Goal: Transaction & Acquisition: Purchase product/service

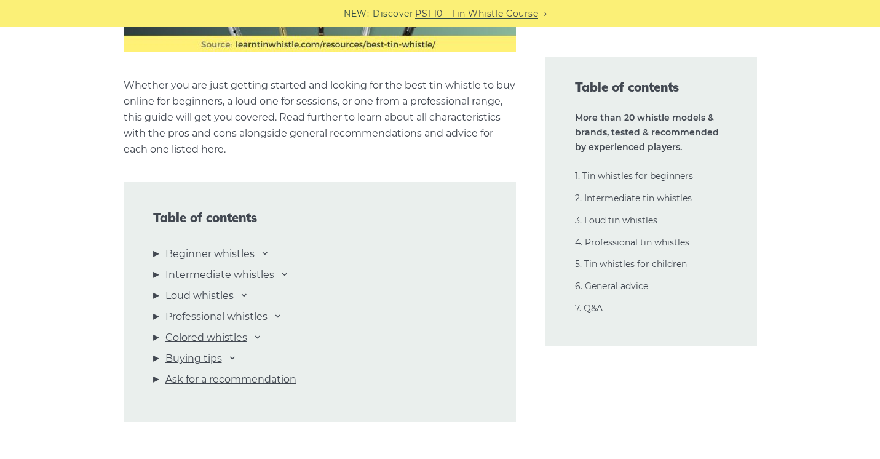
scroll to position [1226, 0]
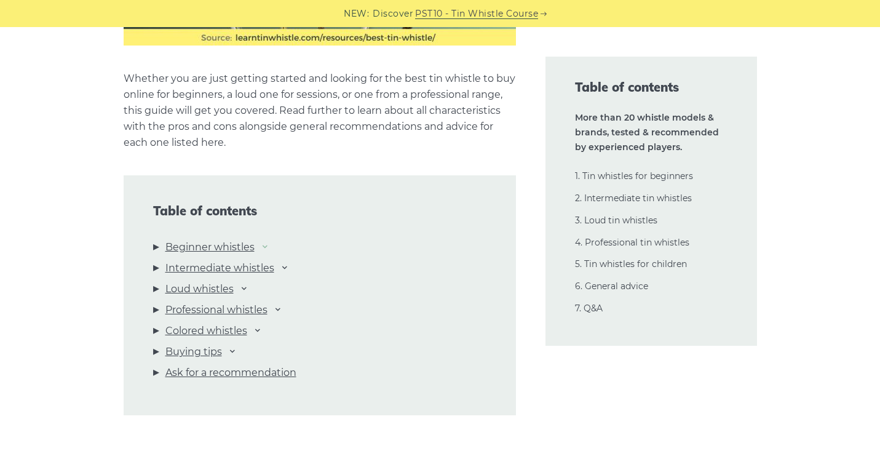
click at [262, 246] on icon at bounding box center [265, 246] width 10 height 10
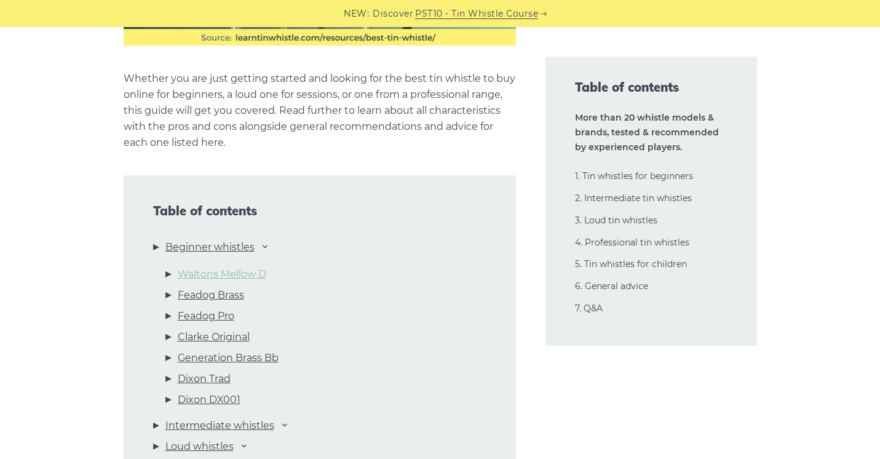
click at [250, 271] on link "Waltons Mellow D" at bounding box center [222, 274] width 89 height 16
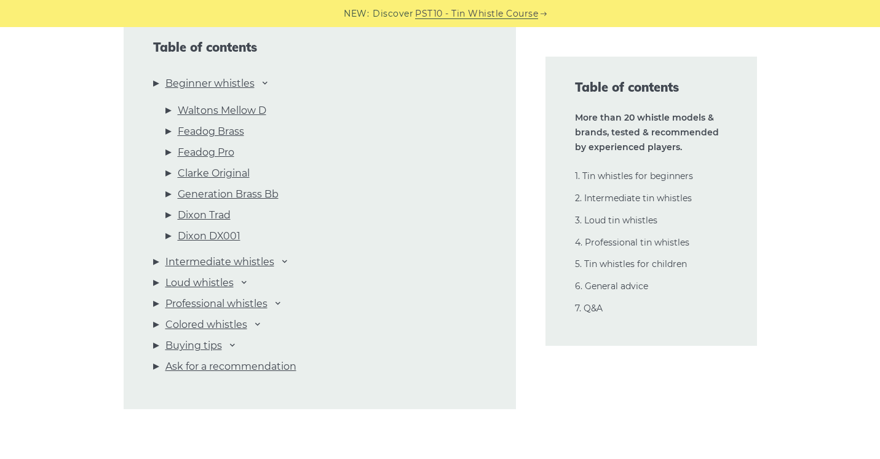
scroll to position [1385, 0]
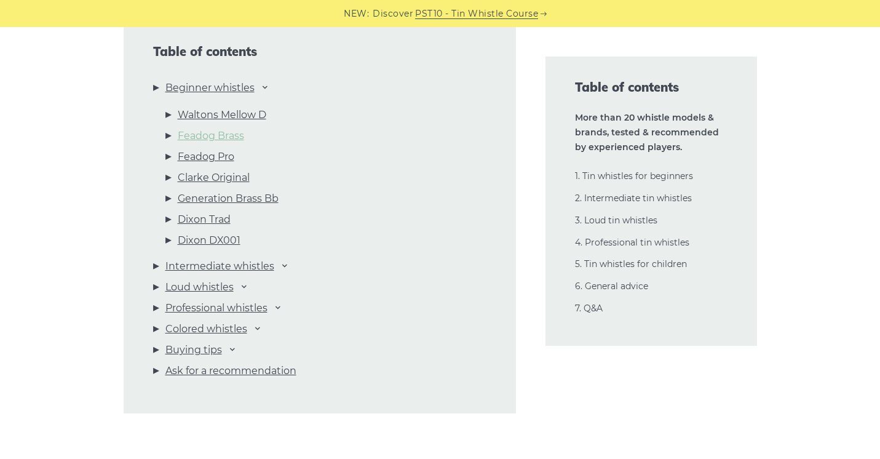
click at [224, 133] on link "Feadog Brass" at bounding box center [211, 136] width 66 height 16
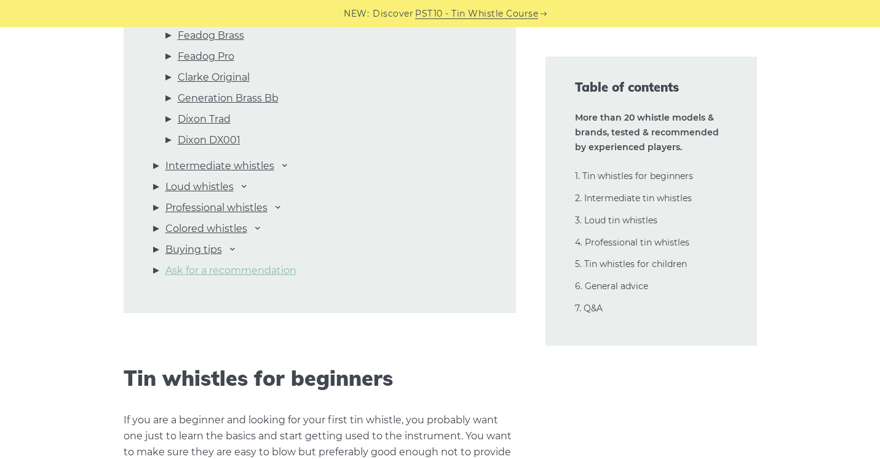
scroll to position [1352, 0]
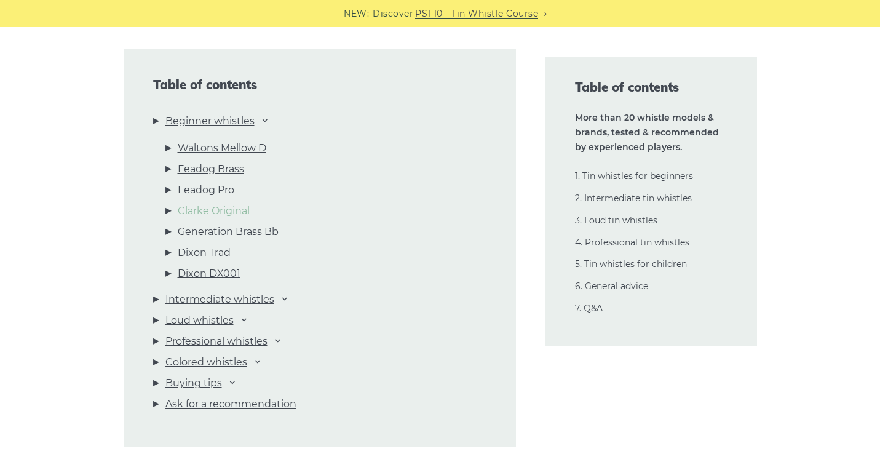
click at [240, 208] on link "Clarke Original" at bounding box center [214, 211] width 72 height 16
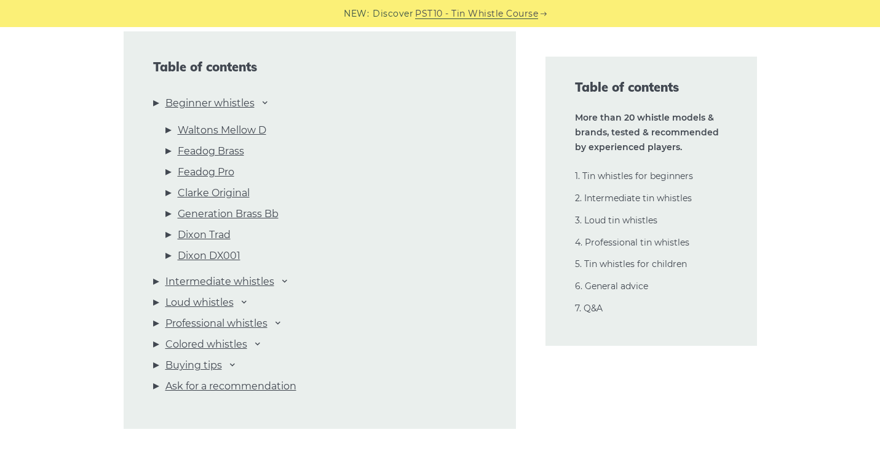
scroll to position [1371, 0]
click at [226, 255] on link "Dixon DX001" at bounding box center [209, 255] width 63 height 16
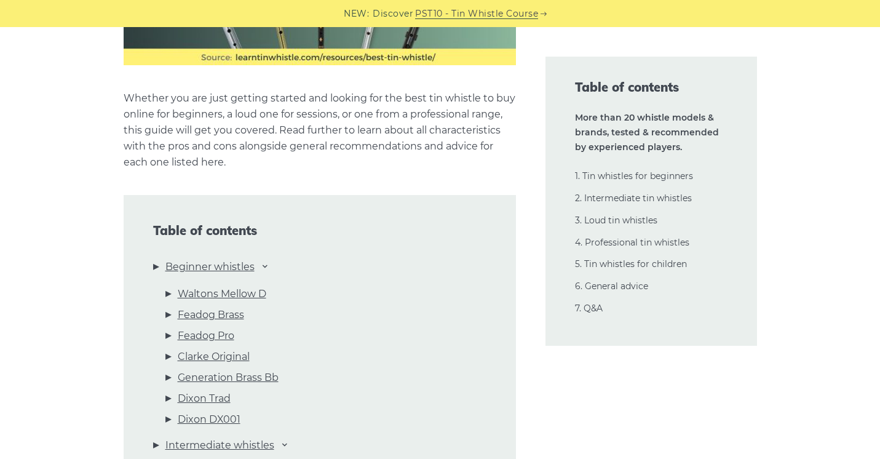
scroll to position [1207, 0]
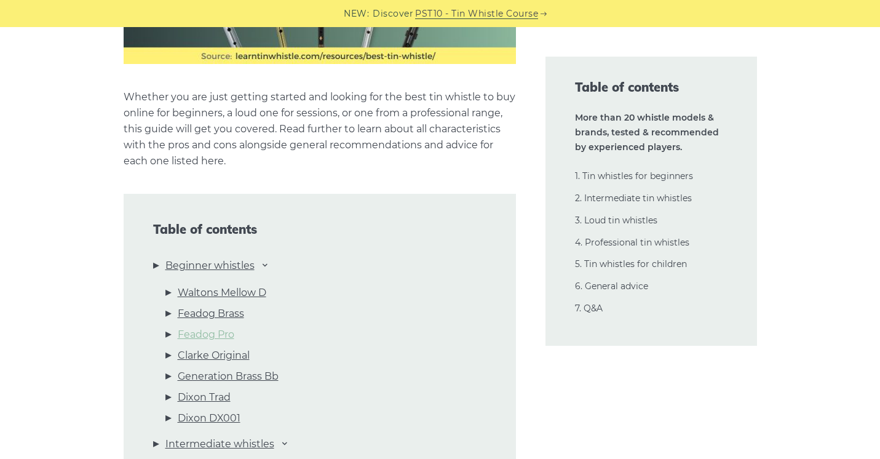
click at [232, 336] on link "Feadog Pro" at bounding box center [206, 335] width 57 height 16
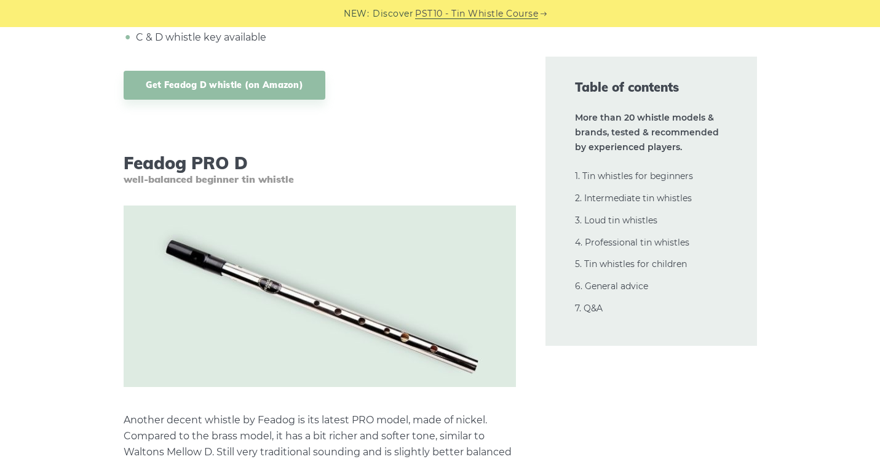
scroll to position [3587, 0]
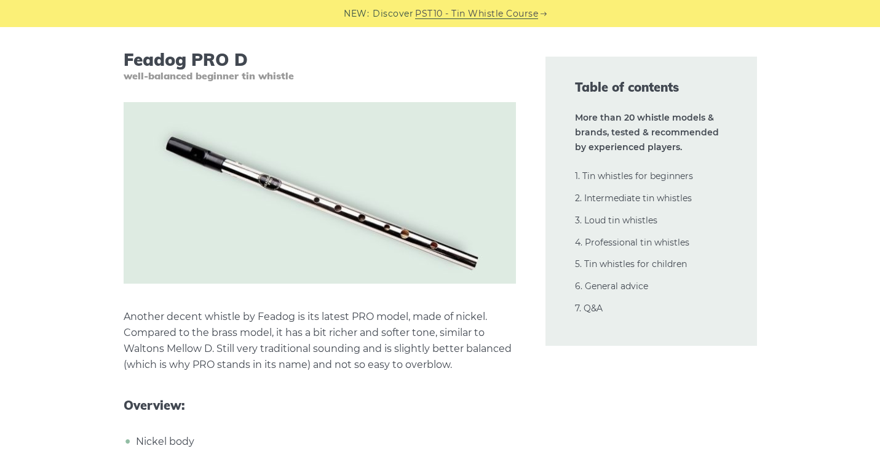
click at [287, 202] on img at bounding box center [320, 192] width 392 height 181
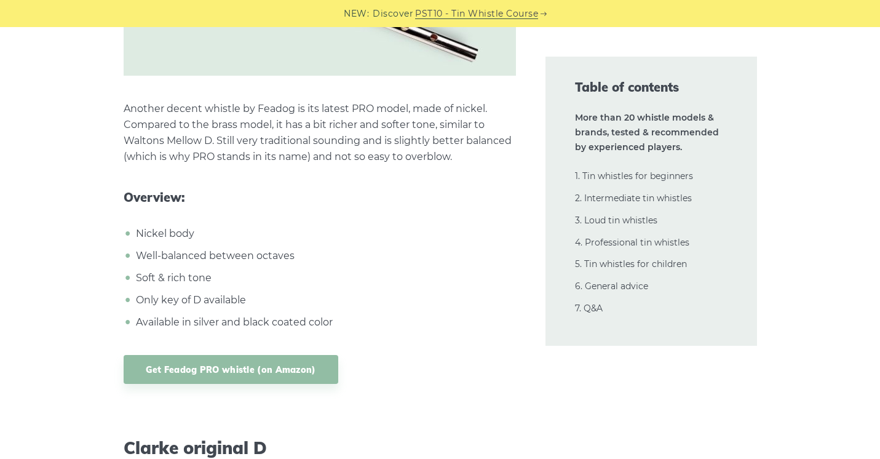
scroll to position [3798, 0]
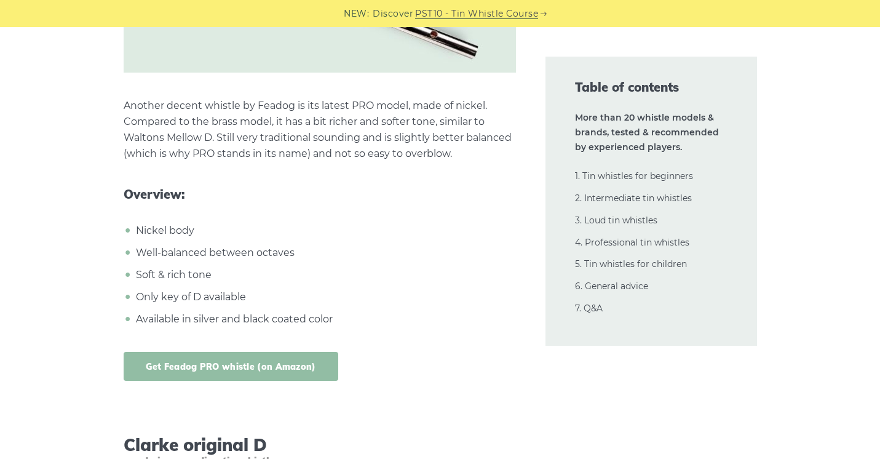
click at [219, 364] on link "Get Feadog PRO whistle (on Amazon)" at bounding box center [231, 366] width 215 height 29
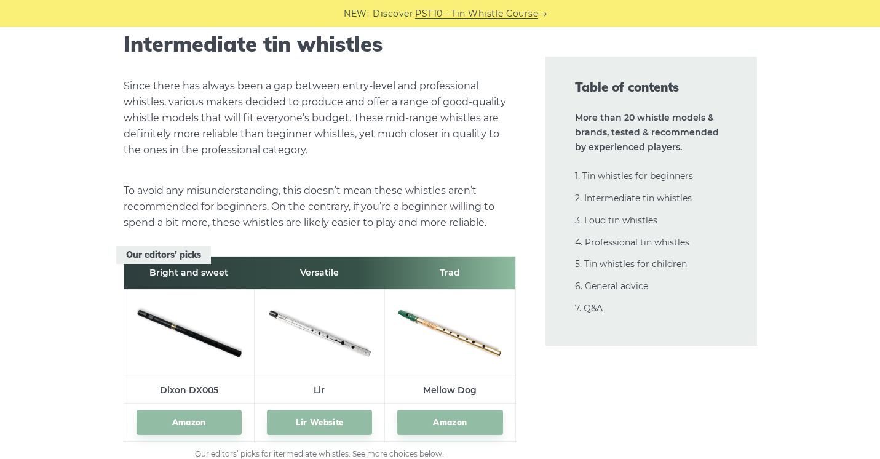
scroll to position [6950, 0]
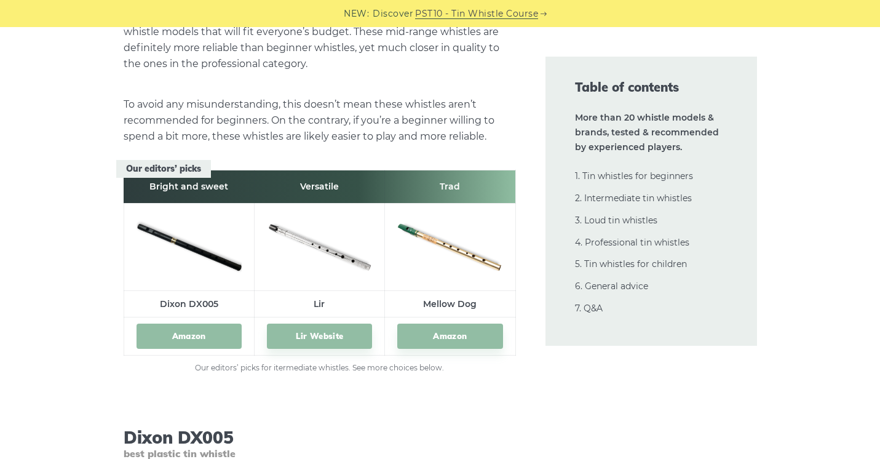
click at [205, 333] on link "Amazon" at bounding box center [189, 335] width 105 height 25
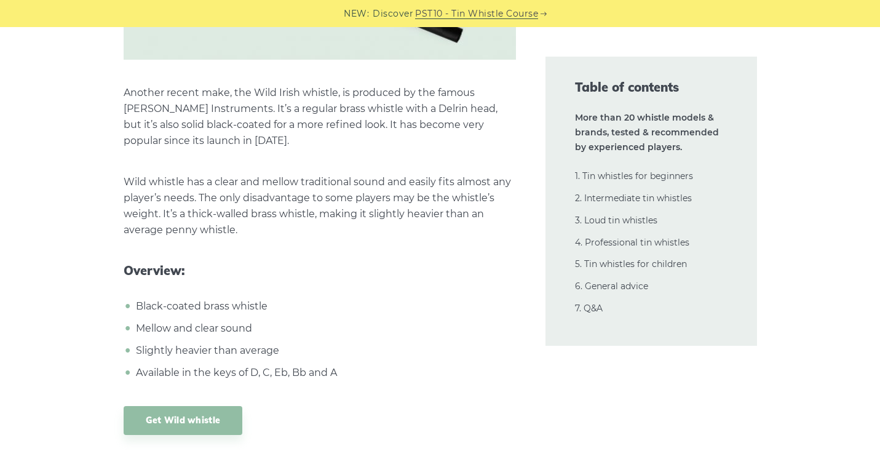
scroll to position [10383, 0]
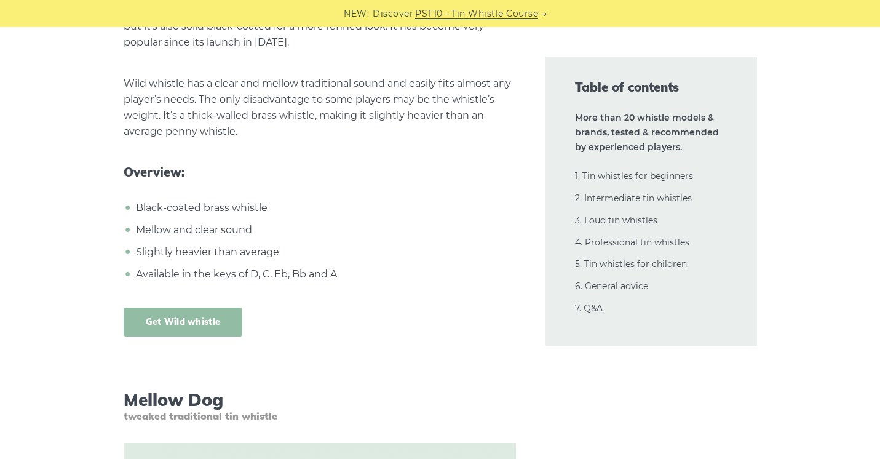
click at [198, 307] on link "Get Wild whistle" at bounding box center [183, 321] width 119 height 29
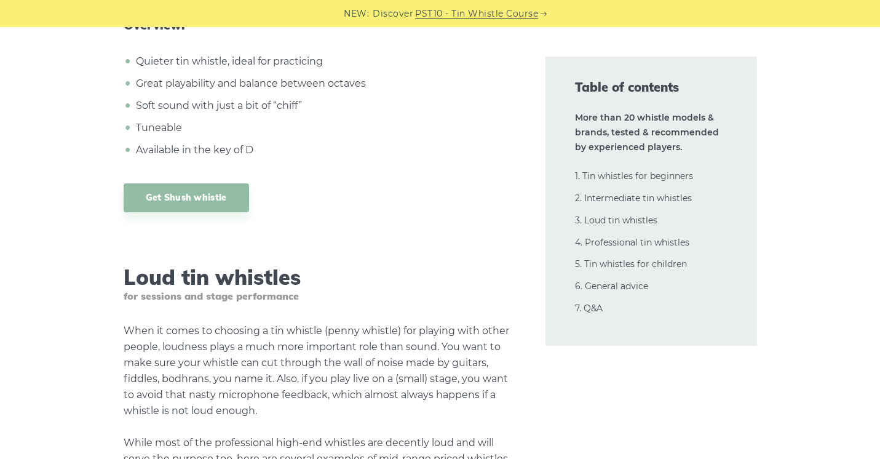
scroll to position [12663, 0]
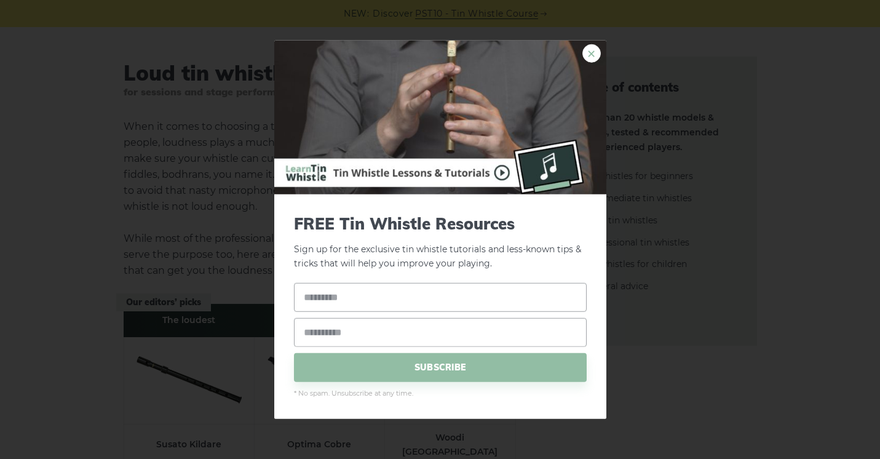
click at [590, 53] on link "×" at bounding box center [591, 53] width 18 height 18
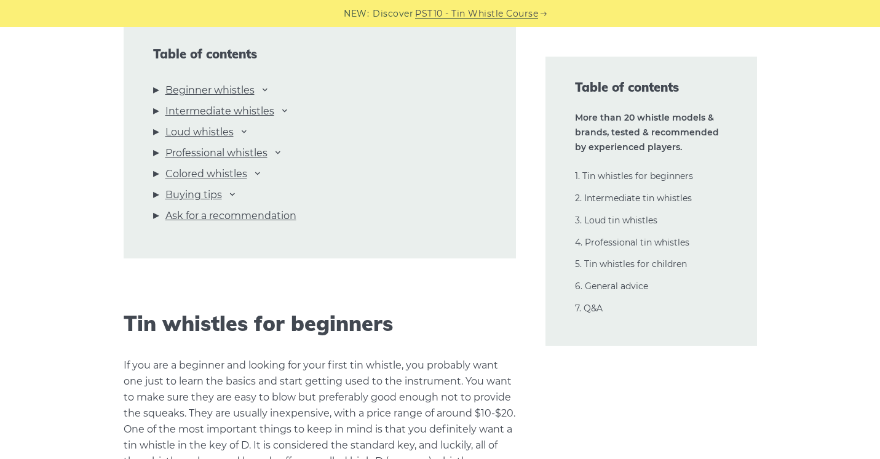
scroll to position [1384, 0]
click at [263, 89] on icon at bounding box center [265, 88] width 10 height 10
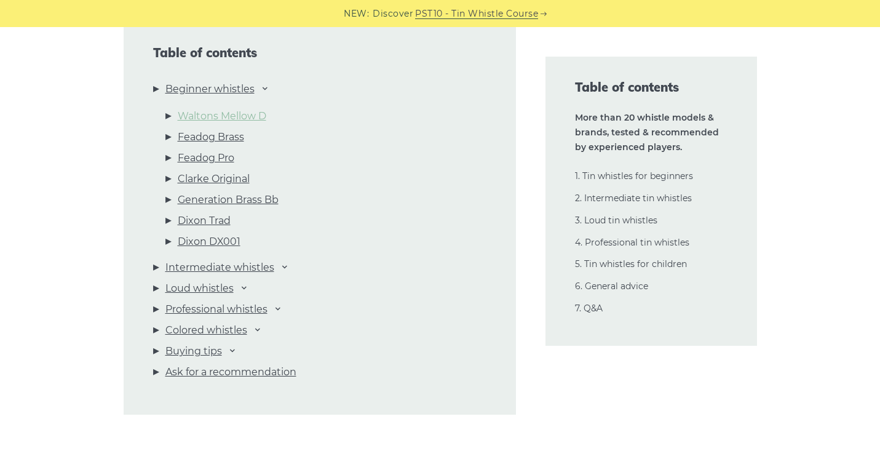
click at [240, 113] on link "Waltons Mellow D" at bounding box center [222, 116] width 89 height 16
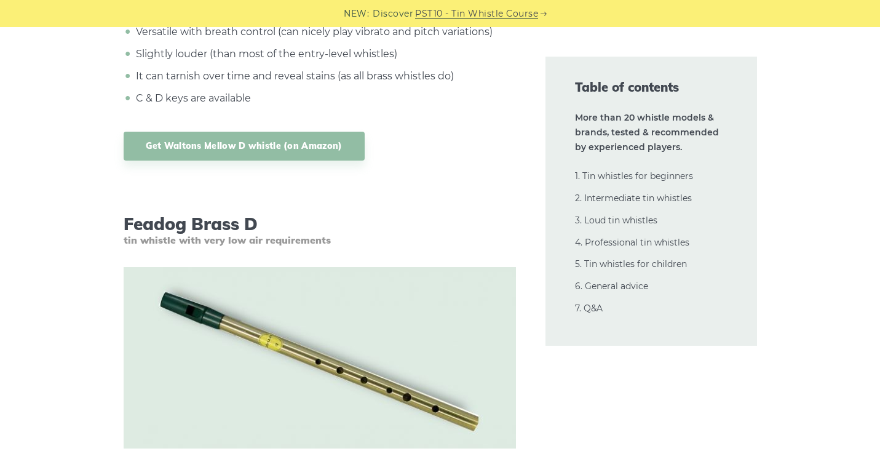
scroll to position [2815, 0]
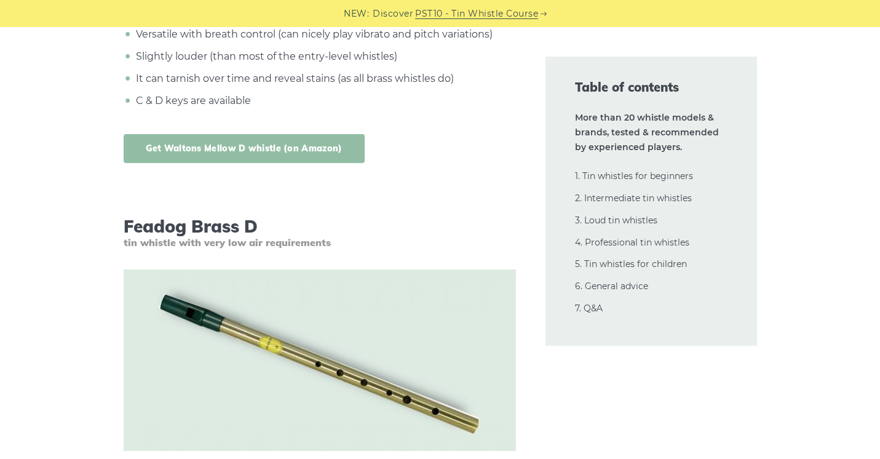
click at [277, 147] on link "Get Waltons Mellow D whistle (on Amazon)" at bounding box center [244, 148] width 241 height 29
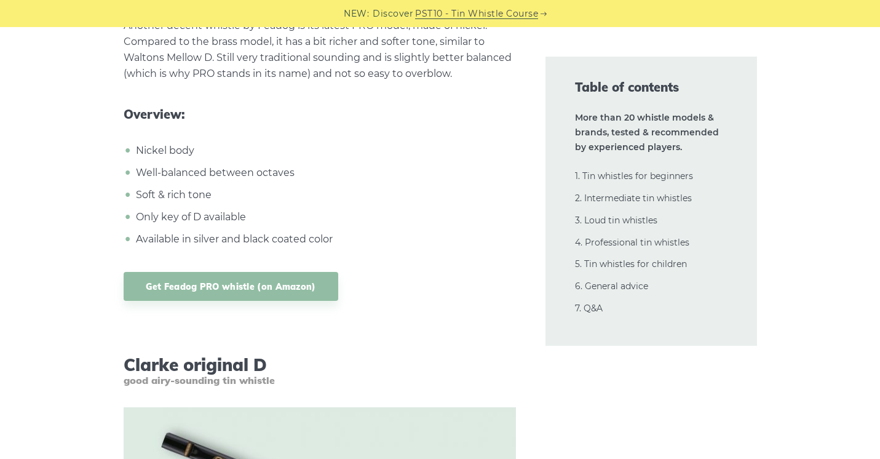
scroll to position [3882, 0]
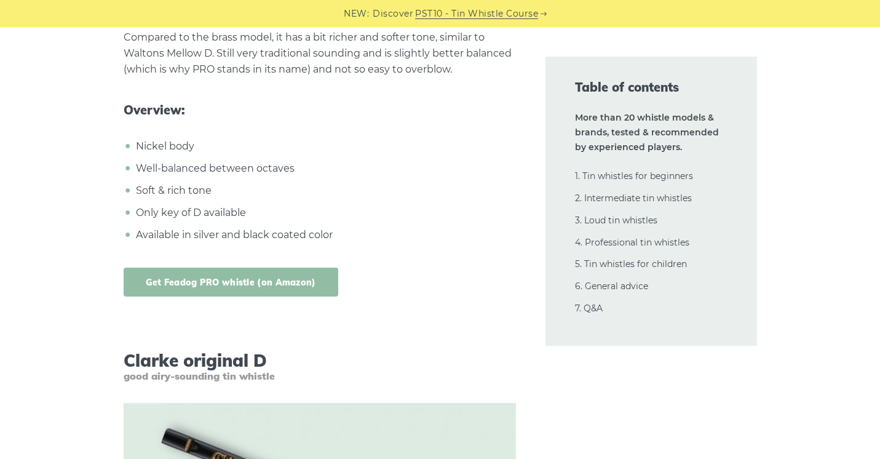
click at [240, 277] on link "Get Feadog PRO whistle (on Amazon)" at bounding box center [231, 282] width 215 height 29
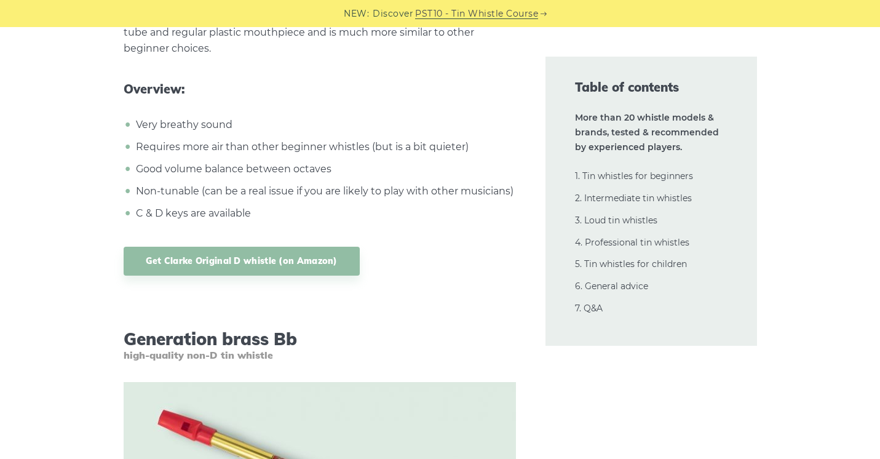
scroll to position [4566, 0]
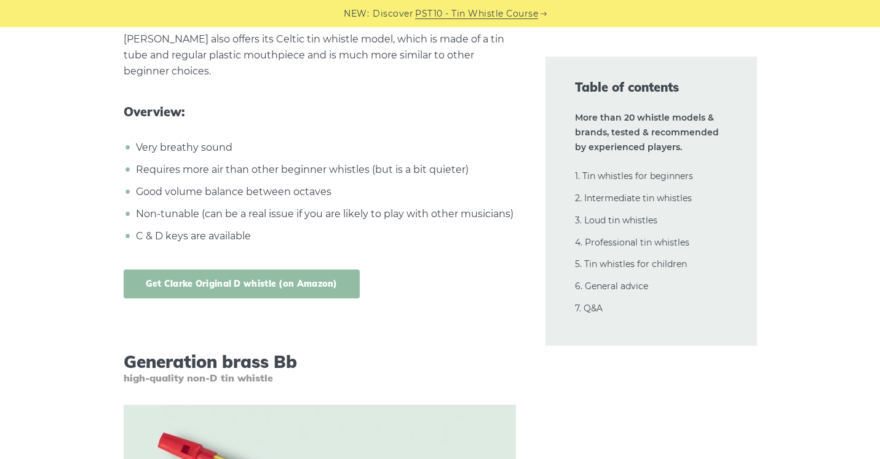
click at [248, 279] on link "Get Clarke Original D whistle (on Amazon)" at bounding box center [242, 283] width 236 height 29
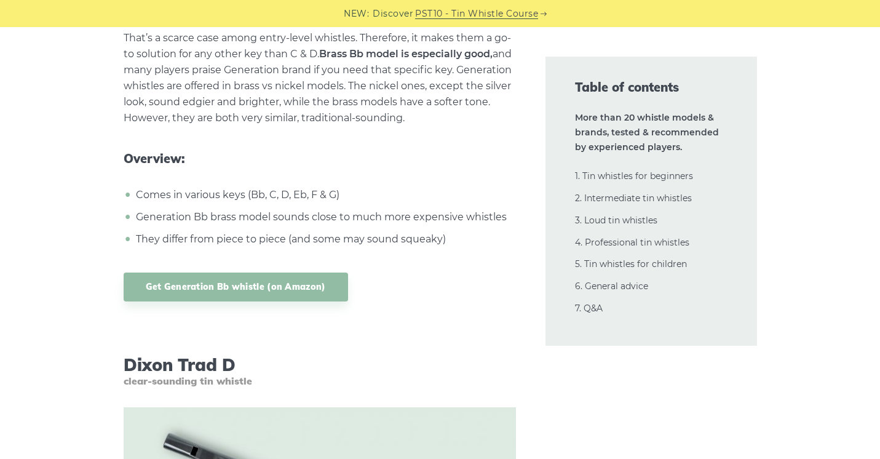
scroll to position [5304, 0]
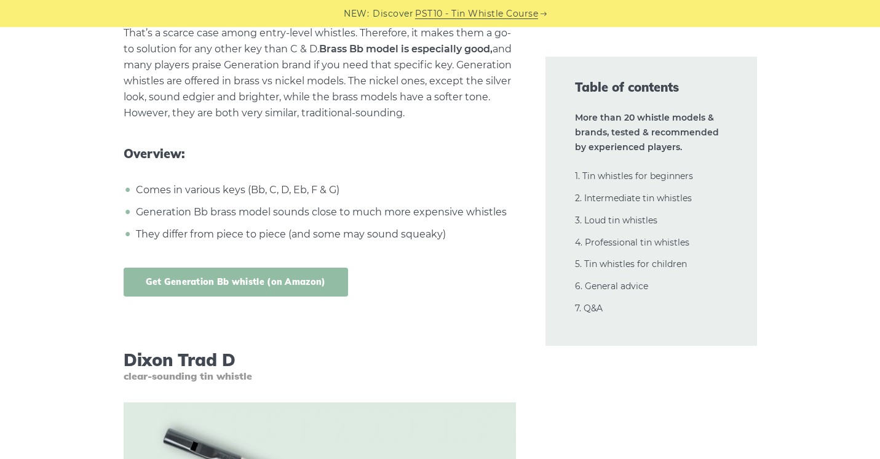
click at [245, 276] on link "Get Generation Bb whistle (on Amazon)" at bounding box center [236, 282] width 224 height 29
